Goal: Task Accomplishment & Management: Manage account settings

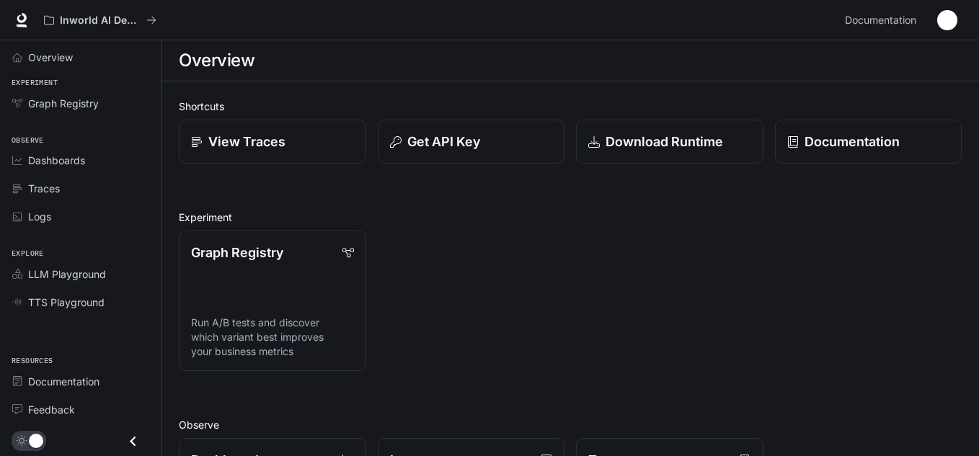
click at [943, 25] on img "button" at bounding box center [947, 20] width 20 height 20
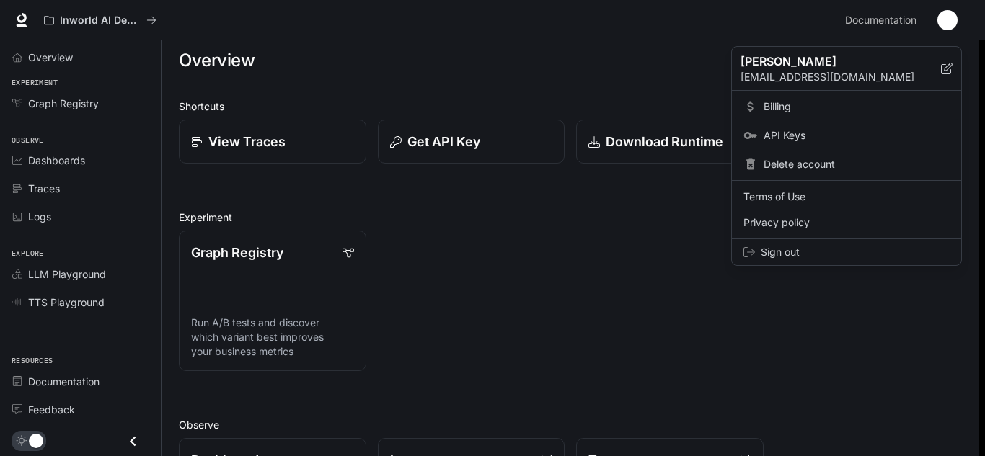
click at [816, 97] on link "Billing" at bounding box center [847, 107] width 224 height 26
